Goal: Transaction & Acquisition: Book appointment/travel/reservation

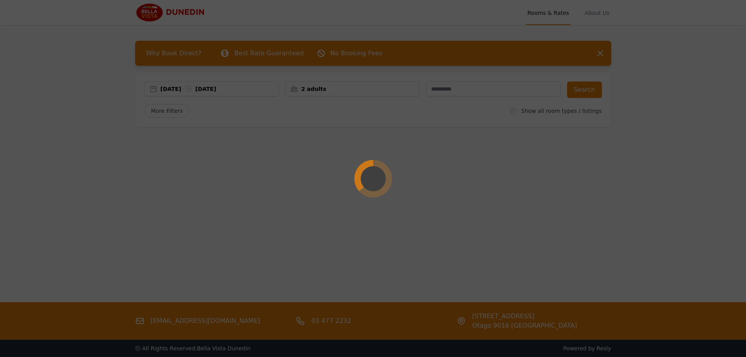
click at [245, 90] on div at bounding box center [373, 178] width 746 height 357
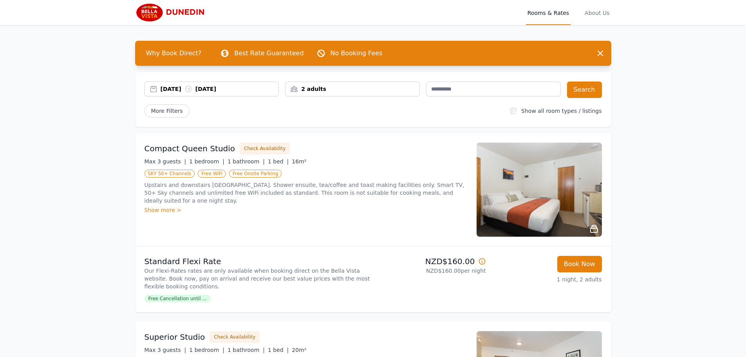
click at [245, 90] on div "[DATE] [DATE]" at bounding box center [220, 89] width 118 height 8
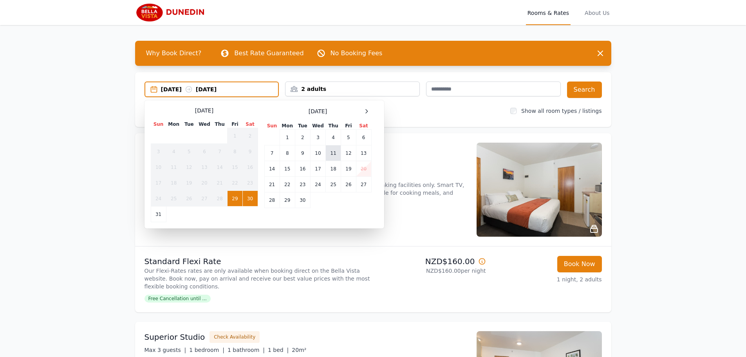
click at [332, 154] on td "11" at bounding box center [333, 153] width 15 height 16
click at [345, 154] on td "12" at bounding box center [348, 153] width 15 height 16
click at [345, 154] on div "Compact Queen Studio Check Availability" at bounding box center [306, 149] width 323 height 12
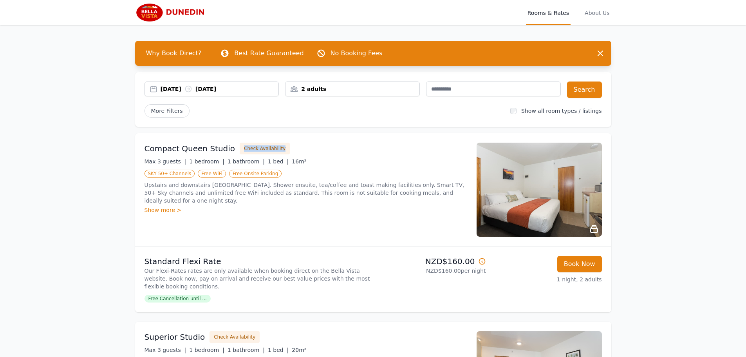
click at [341, 93] on div "2 adults" at bounding box center [352, 88] width 135 height 15
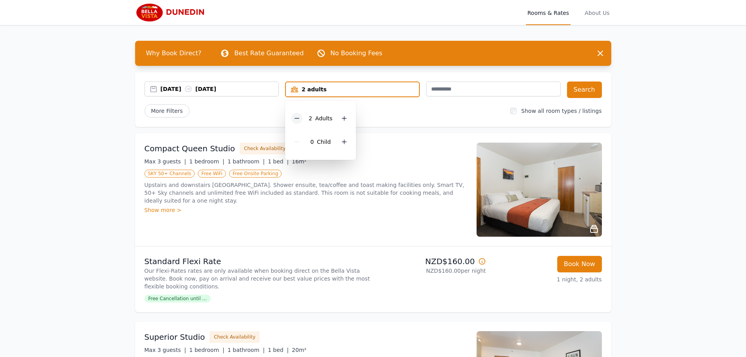
click at [292, 116] on div at bounding box center [296, 118] width 11 height 11
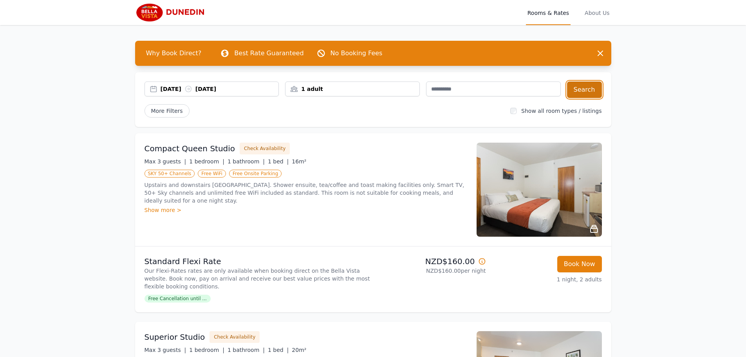
click at [579, 89] on button "Search" at bounding box center [584, 89] width 35 height 16
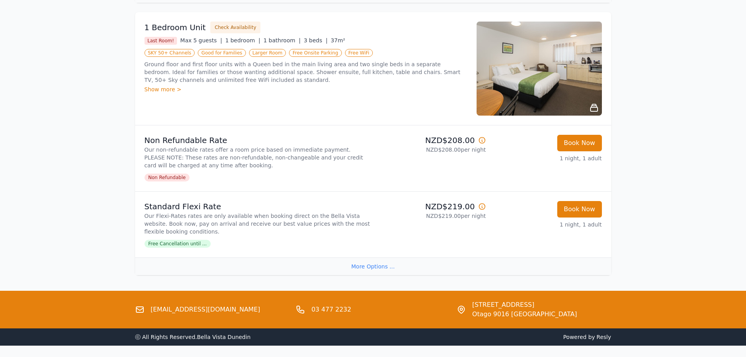
scroll to position [666, 0]
